Goal: Information Seeking & Learning: Learn about a topic

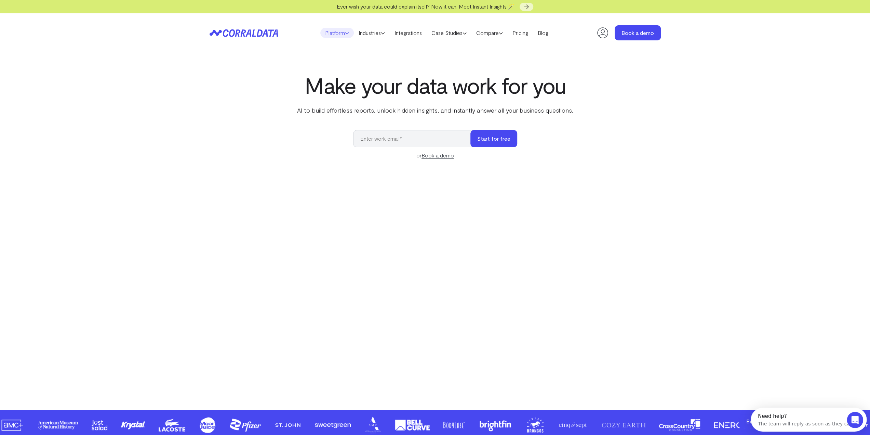
click at [334, 34] on link "Platform" at bounding box center [337, 33] width 34 height 10
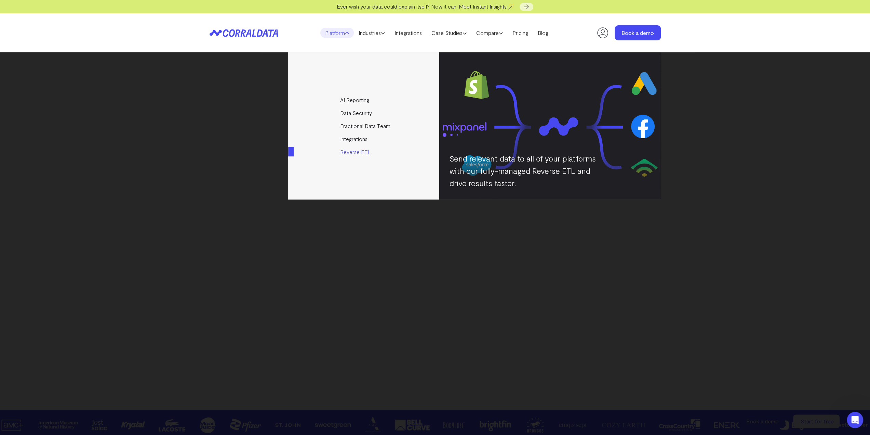
click at [347, 152] on link "Reverse ETL" at bounding box center [364, 151] width 152 height 13
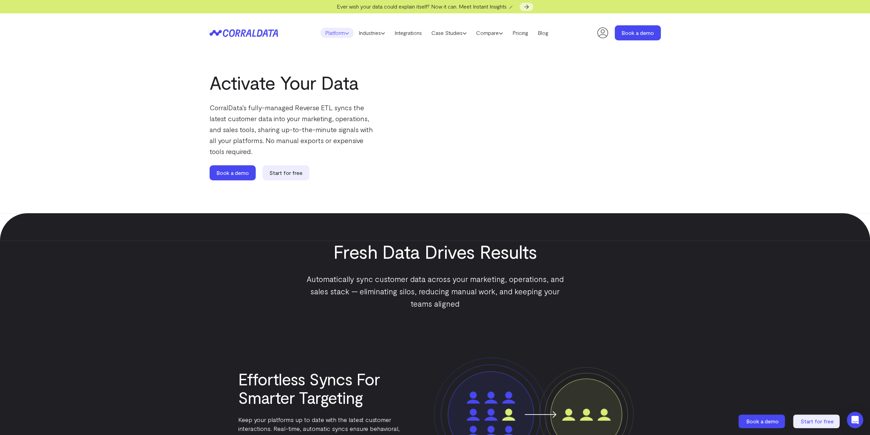
click at [345, 31] on icon at bounding box center [347, 33] width 4 height 4
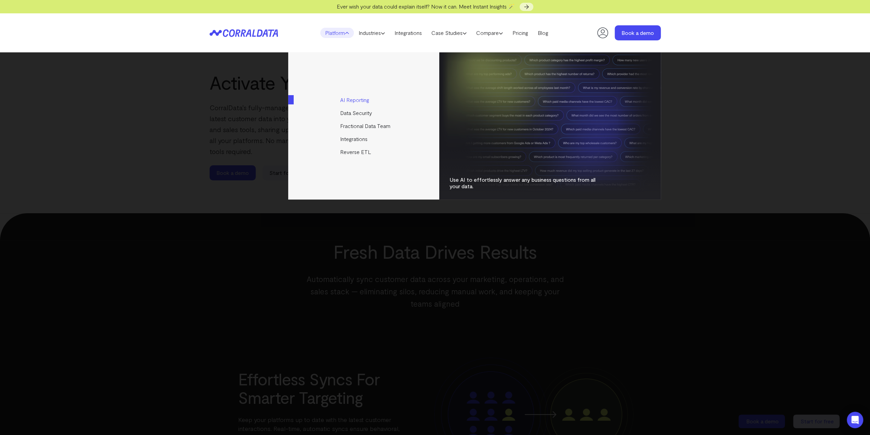
click at [356, 102] on link "AI Reporting" at bounding box center [364, 99] width 152 height 13
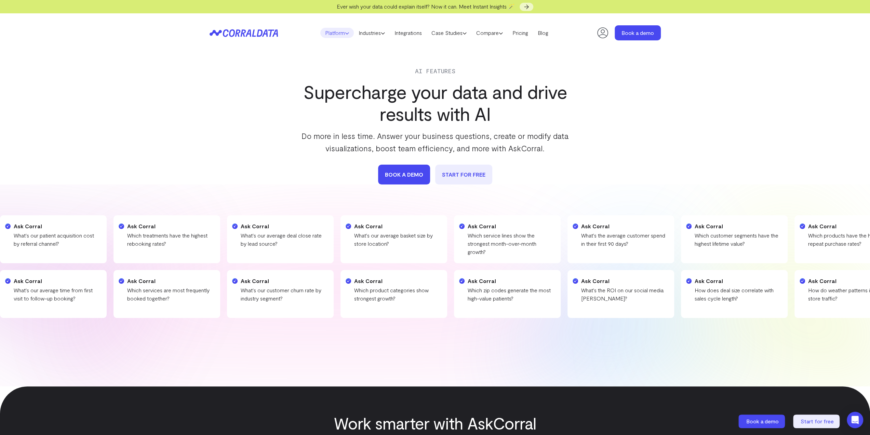
click at [330, 36] on link "Platform" at bounding box center [337, 33] width 34 height 10
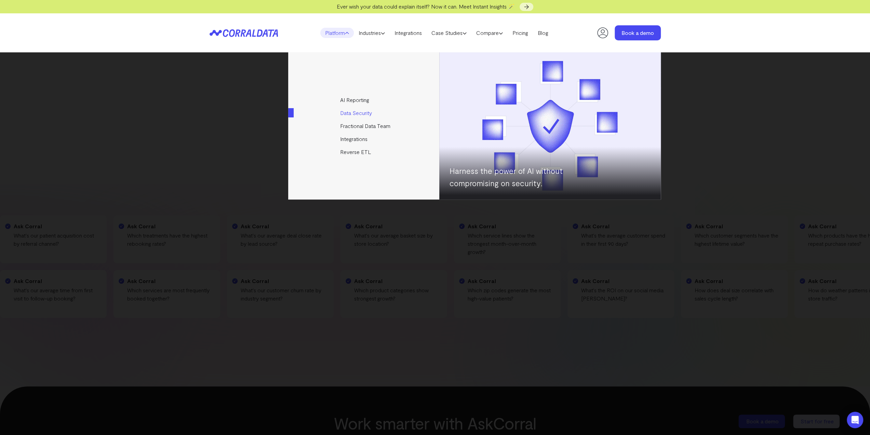
click at [355, 113] on link "Data Security" at bounding box center [364, 112] width 152 height 13
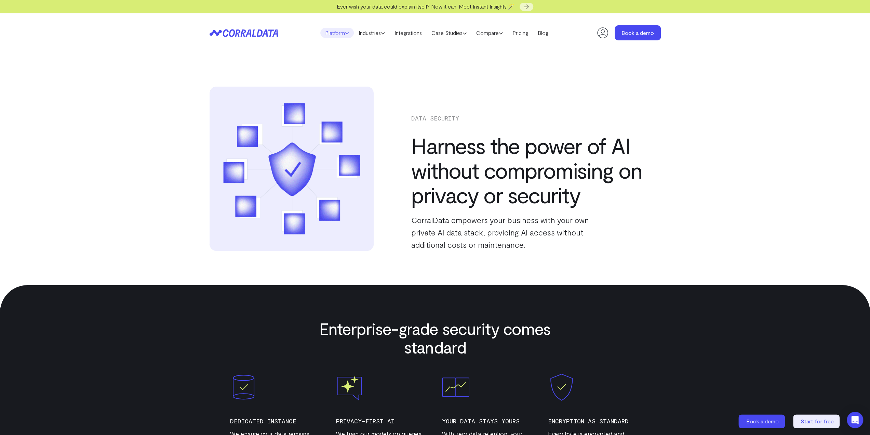
click at [336, 34] on link "Platform" at bounding box center [337, 33] width 34 height 10
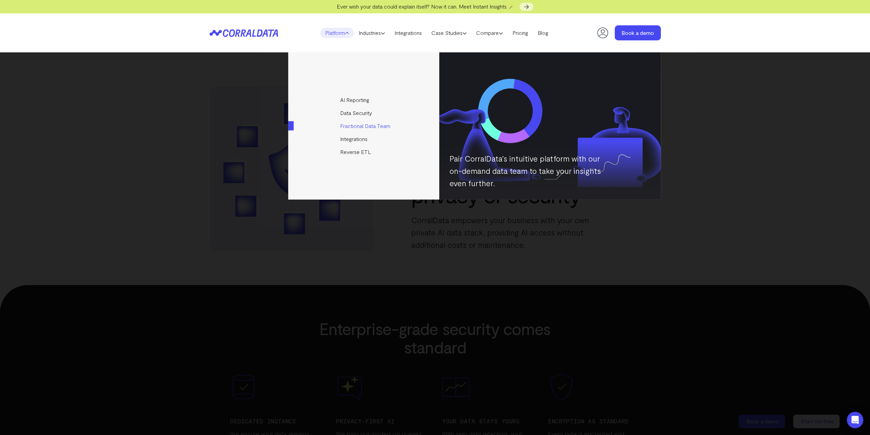
click at [357, 127] on link "Fractional Data Team" at bounding box center [364, 125] width 152 height 13
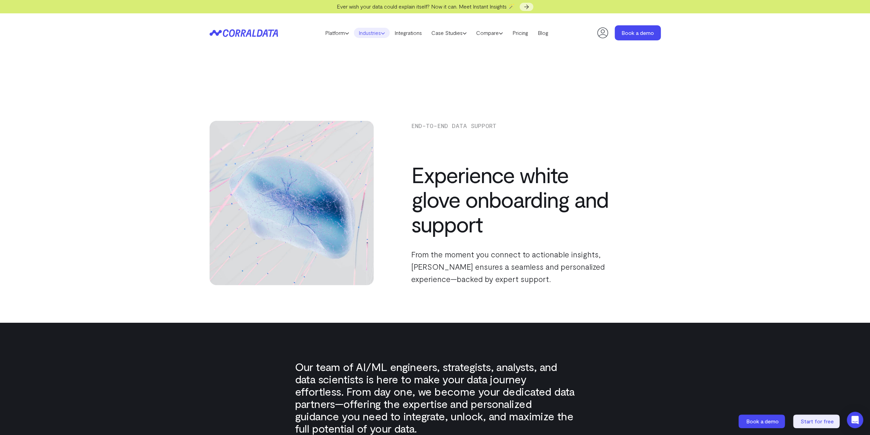
click at [367, 35] on link "Industries" at bounding box center [372, 33] width 36 height 10
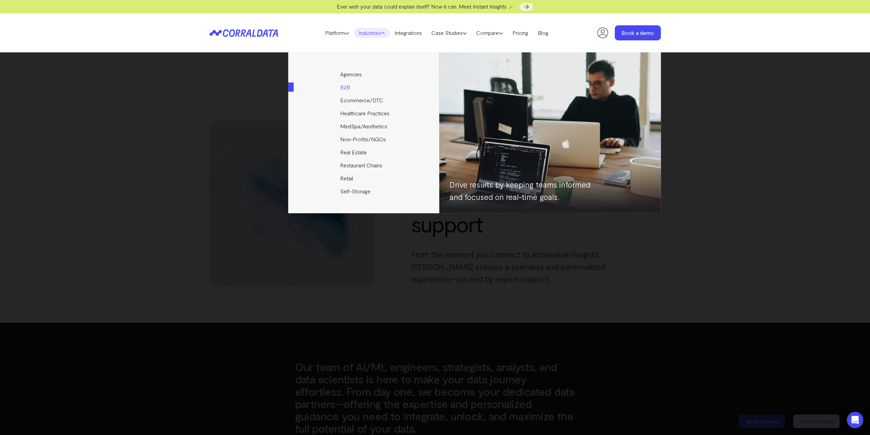
click at [347, 87] on link "B2B" at bounding box center [364, 87] width 152 height 13
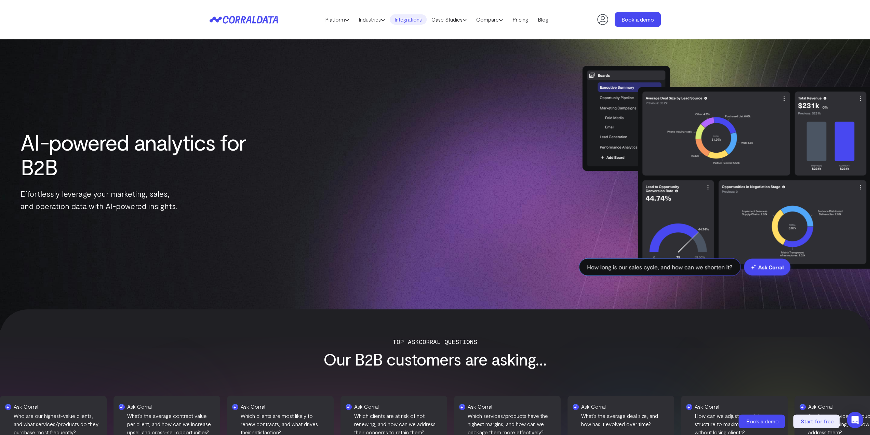
click at [401, 19] on link "Integrations" at bounding box center [408, 19] width 37 height 10
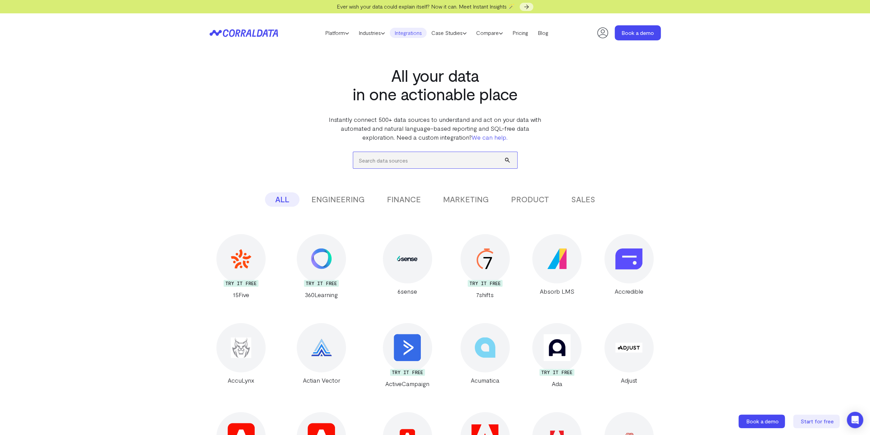
click at [426, 161] on input "search" at bounding box center [435, 160] width 164 height 16
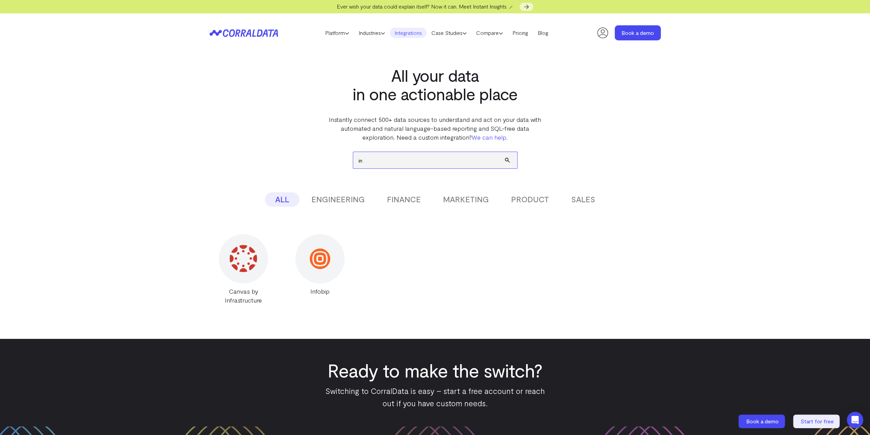
type input "i"
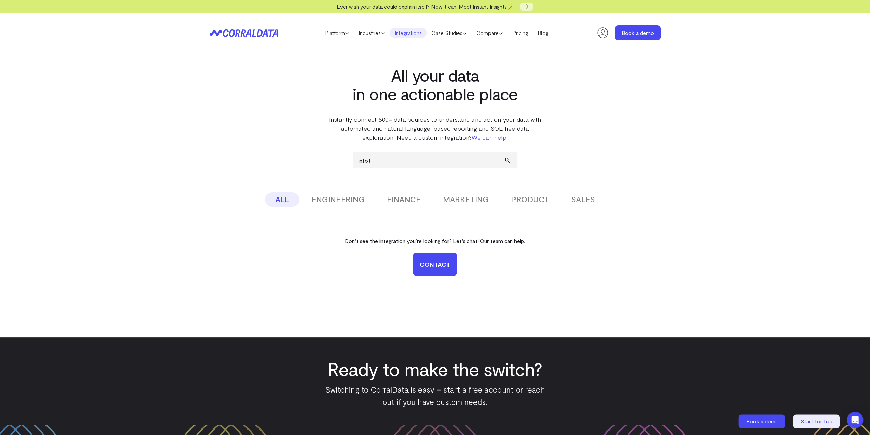
click at [528, 200] on button "PRODUCT" at bounding box center [530, 199] width 58 height 14
click at [529, 200] on button "PRODUCT" at bounding box center [530, 199] width 58 height 14
drag, startPoint x: 383, startPoint y: 163, endPoint x: 305, endPoint y: 156, distance: 78.7
click at [305, 156] on div "infot ALL ENGINEERING FINANCE MARKETING PRODUCT SALES Don’t see the integration…" at bounding box center [435, 222] width 451 height 161
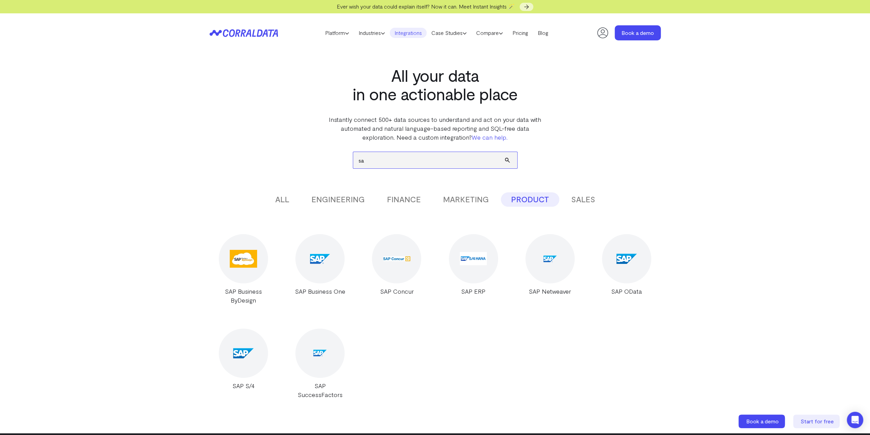
type input "s"
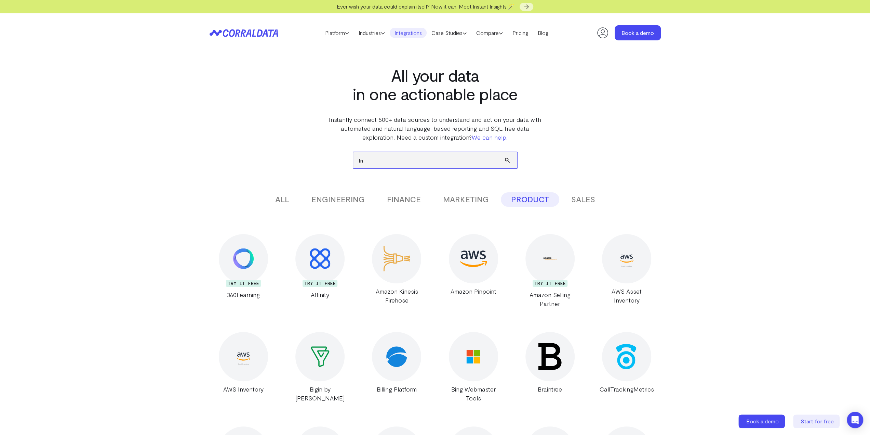
type input "I"
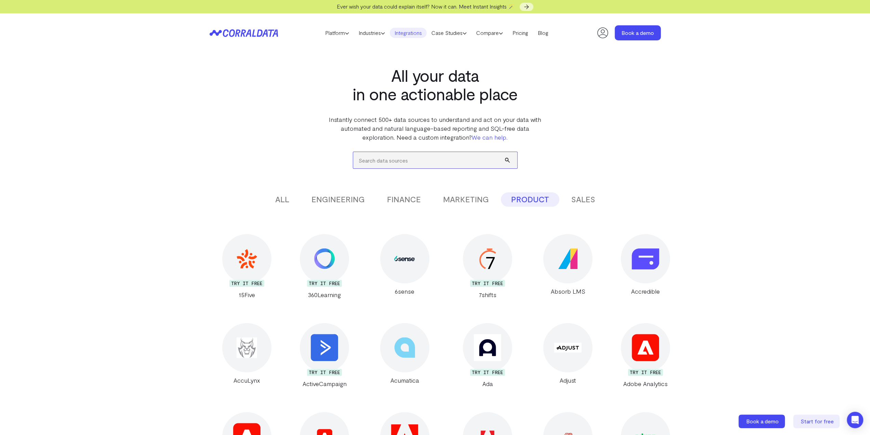
click at [435, 155] on input "search" at bounding box center [435, 160] width 164 height 16
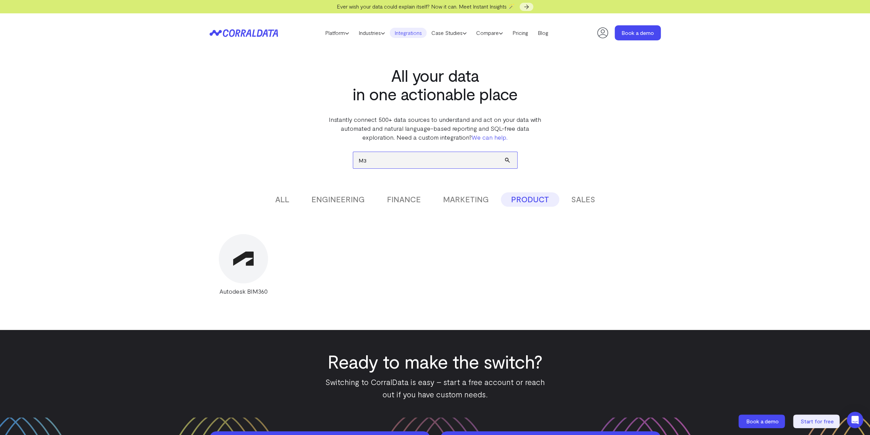
type input "M"
type input "L"
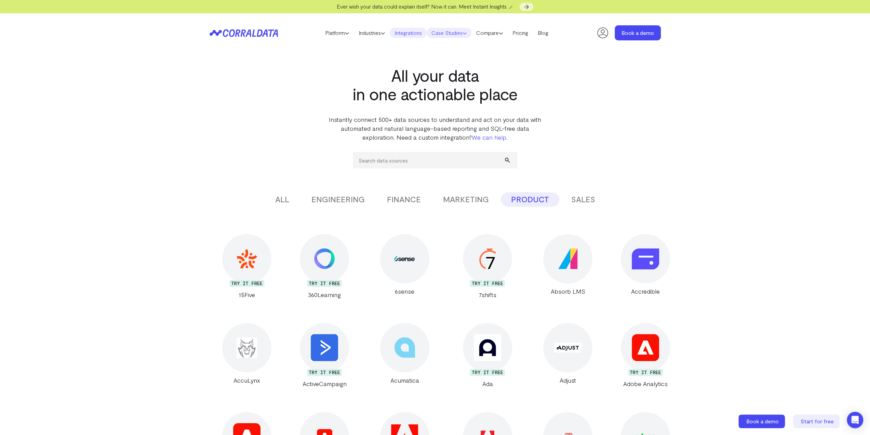
click at [467, 34] on icon at bounding box center [465, 33] width 4 height 4
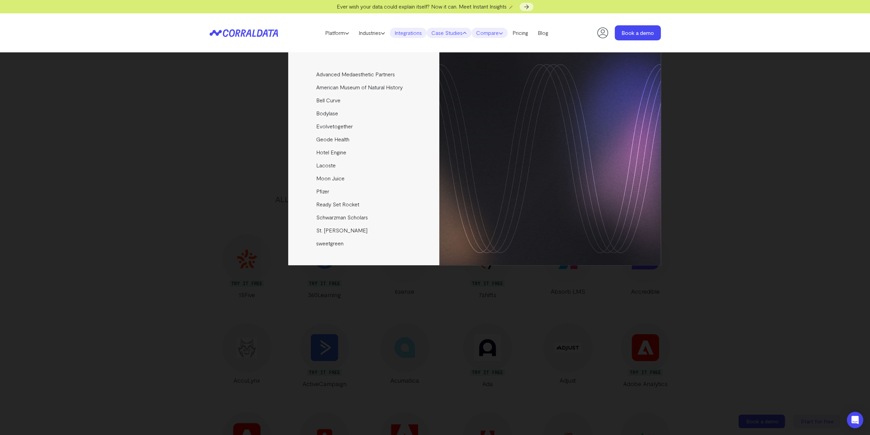
click at [500, 33] on link "Compare" at bounding box center [490, 33] width 36 height 10
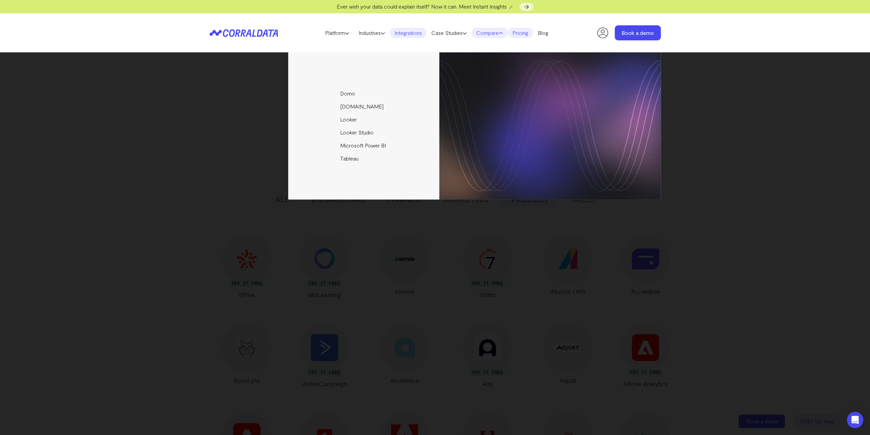
click at [522, 35] on link "Pricing" at bounding box center [520, 33] width 25 height 10
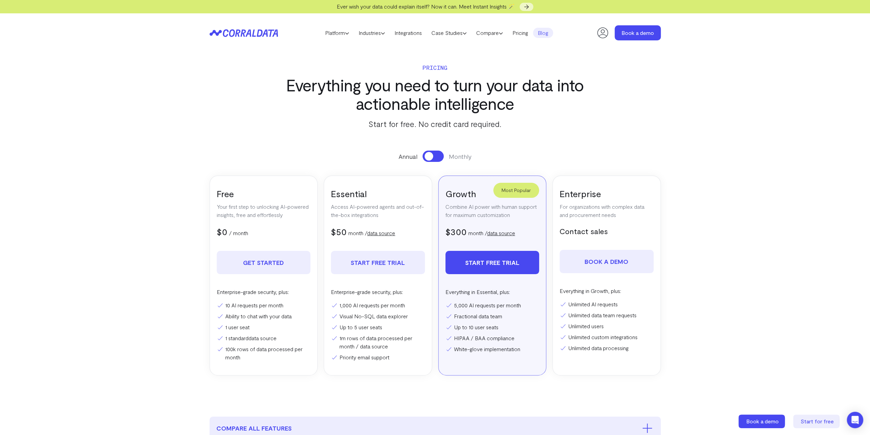
click at [547, 34] on link "Blog" at bounding box center [543, 33] width 20 height 10
